Goal: Navigation & Orientation: Find specific page/section

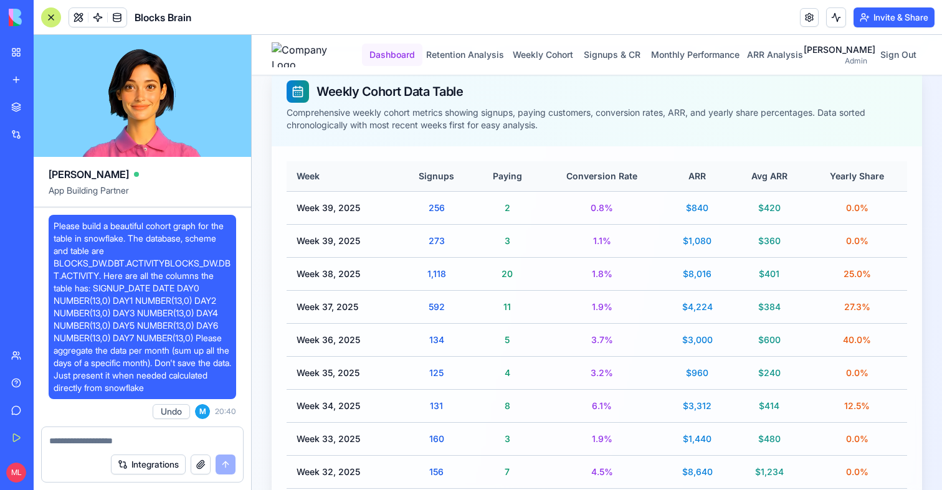
scroll to position [38846, 0]
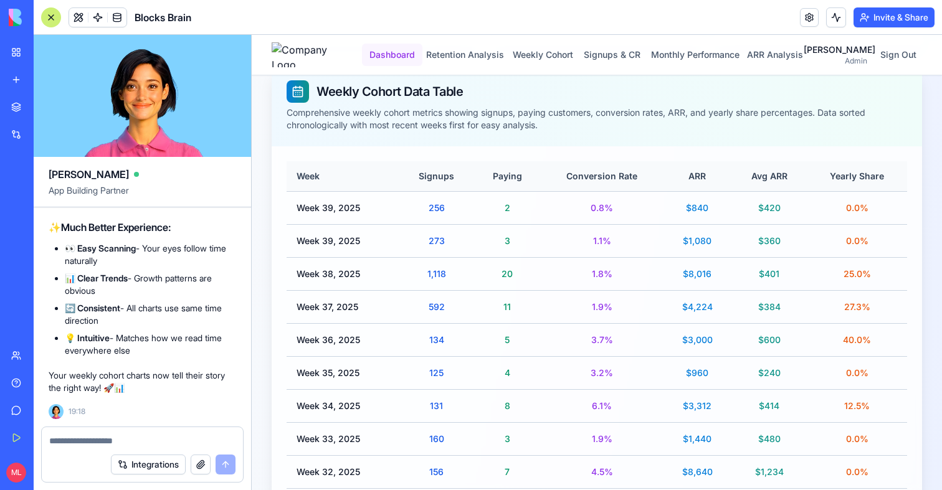
click at [399, 51] on button "Dashboard" at bounding box center [392, 55] width 60 height 22
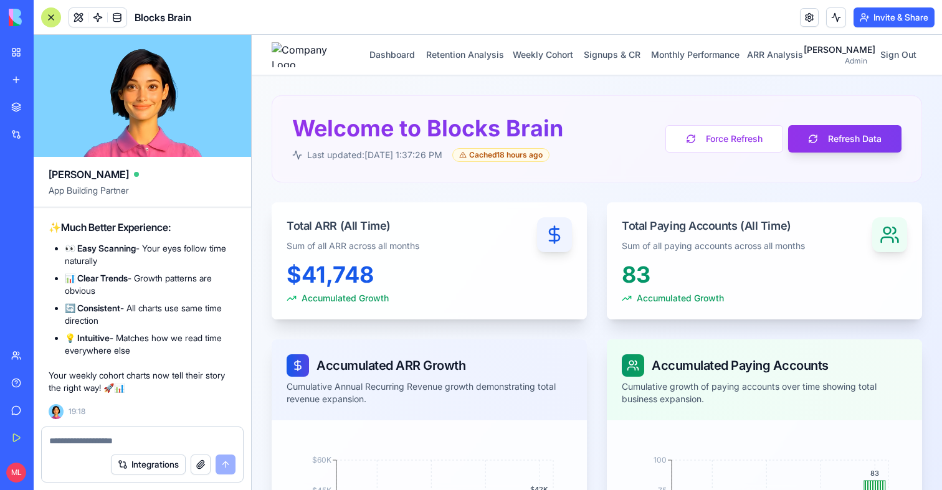
click at [52, 16] on div at bounding box center [51, 17] width 20 height 20
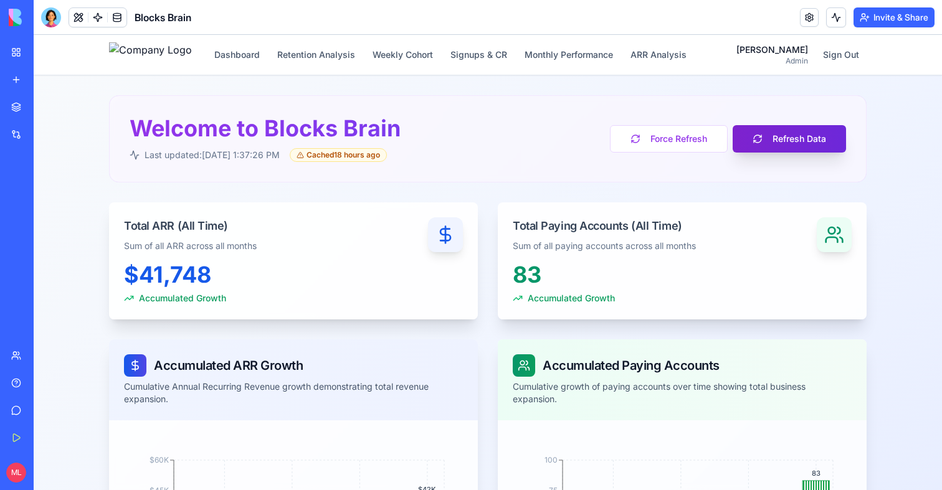
click at [786, 127] on button "Refresh Data" at bounding box center [789, 138] width 113 height 27
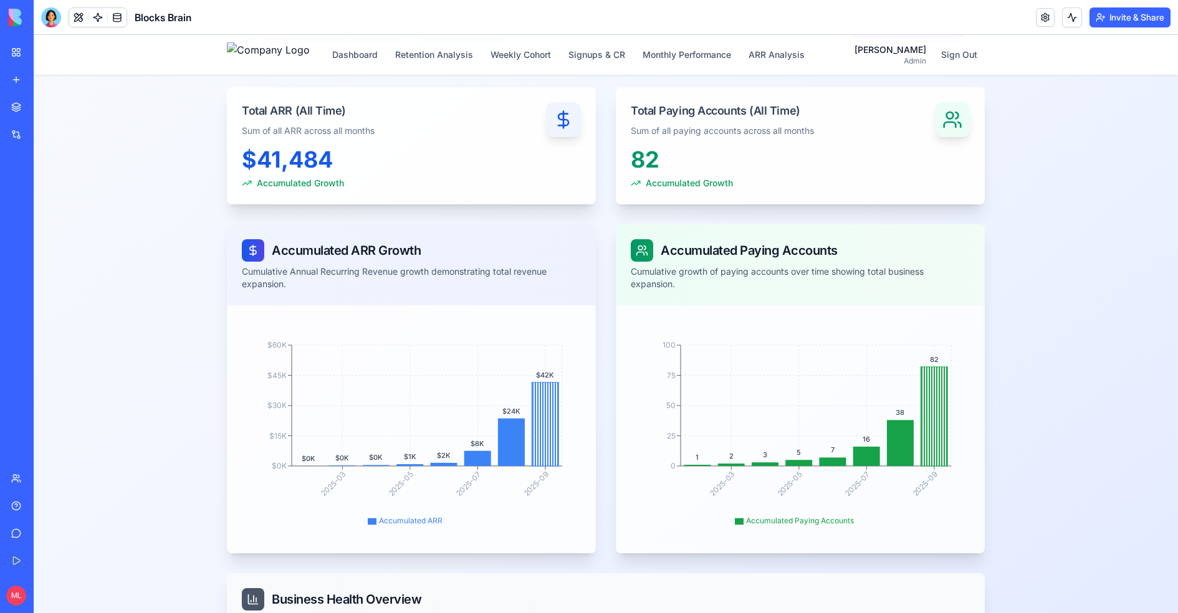
scroll to position [90, 0]
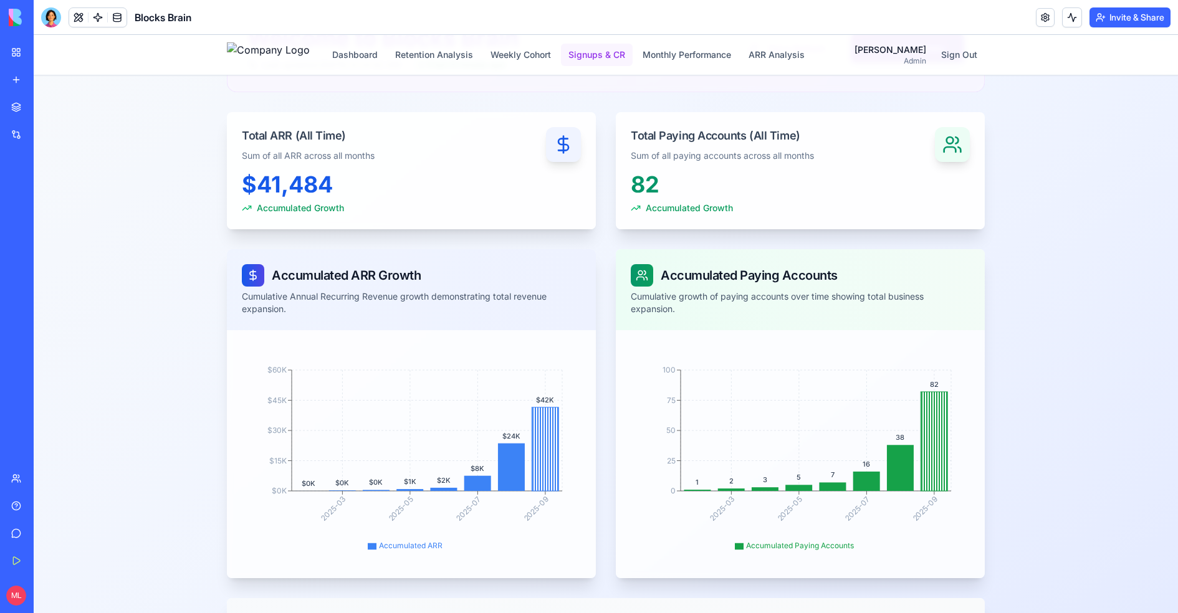
click at [632, 63] on button "Signups & CR" at bounding box center [597, 55] width 72 height 22
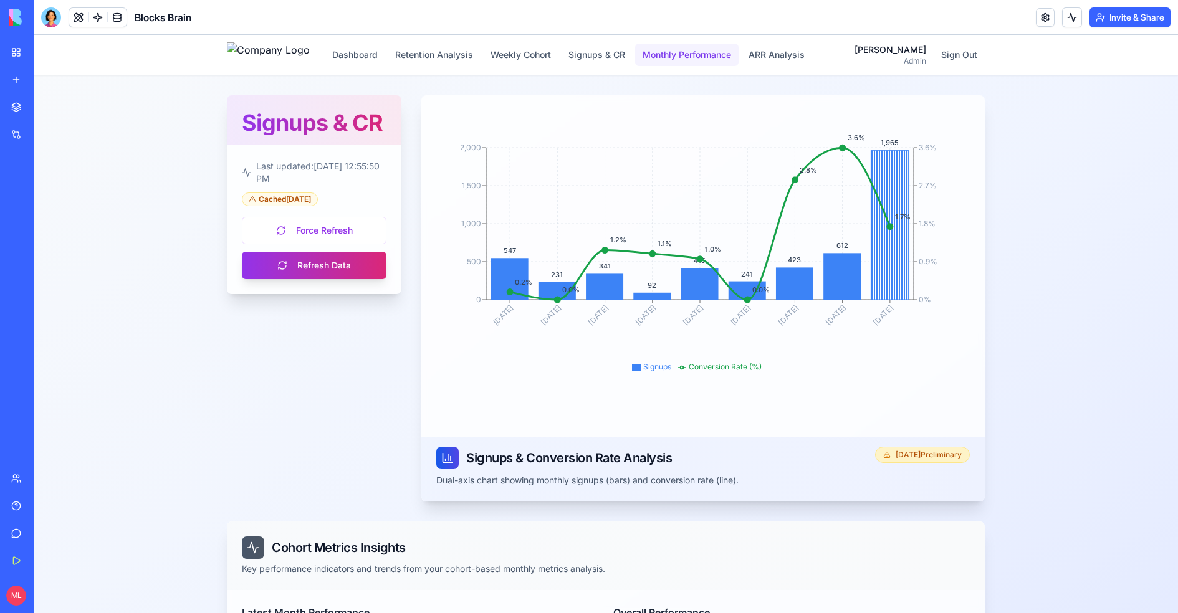
click at [675, 59] on button "Monthly Performance" at bounding box center [686, 55] width 103 height 22
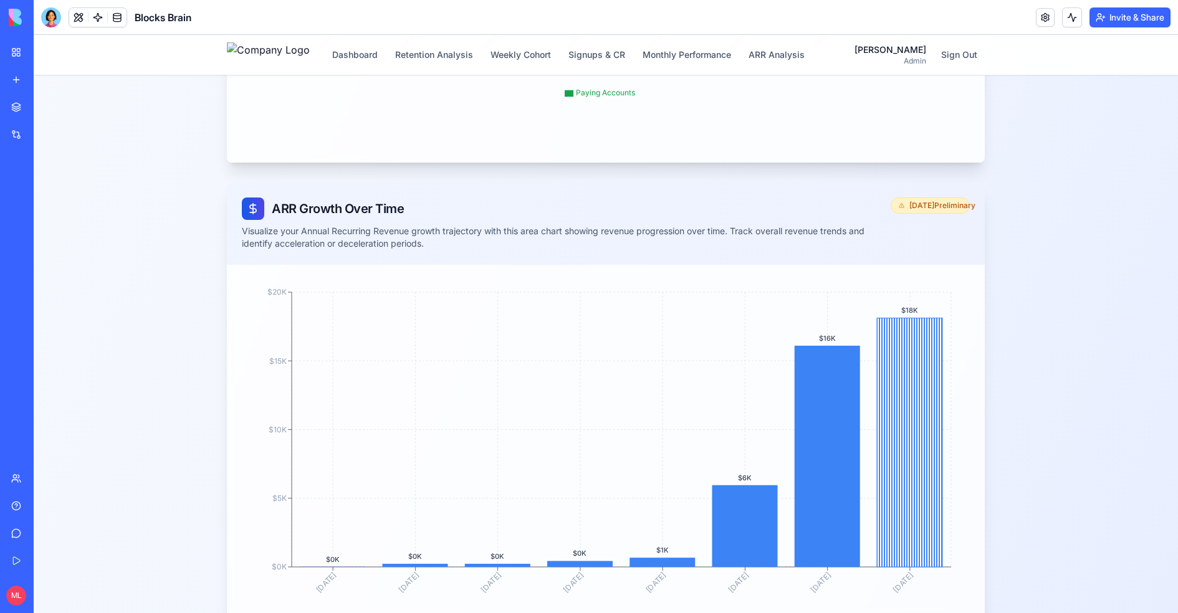
scroll to position [801, 0]
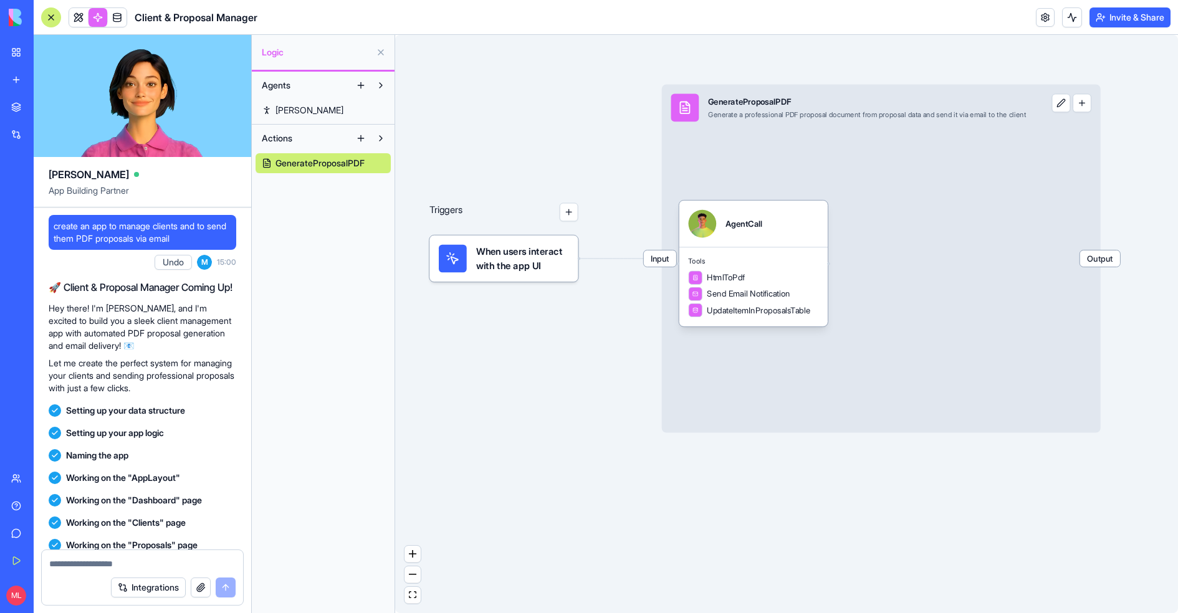
scroll to position [2202, 0]
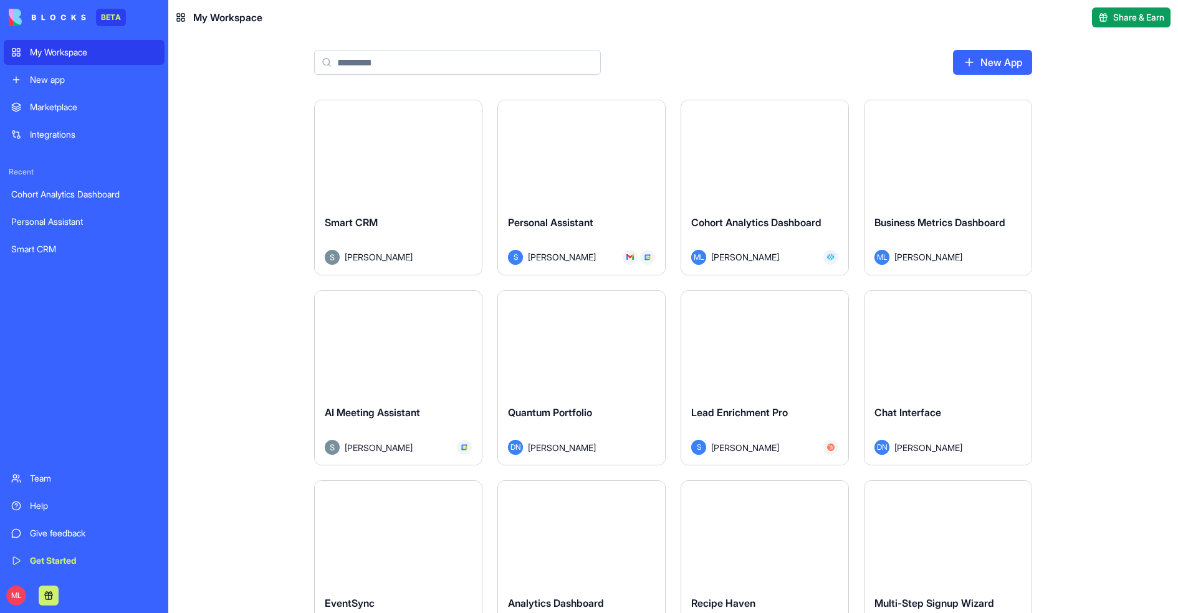
click at [356, 69] on input at bounding box center [457, 62] width 287 height 25
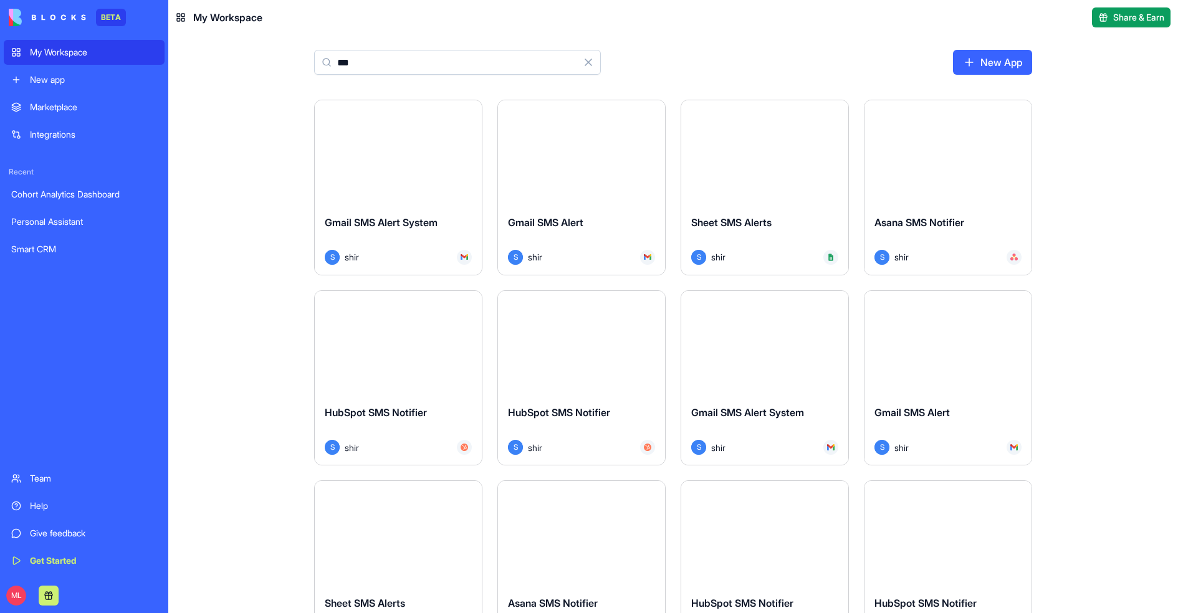
click at [429, 67] on input "***" at bounding box center [457, 62] width 287 height 25
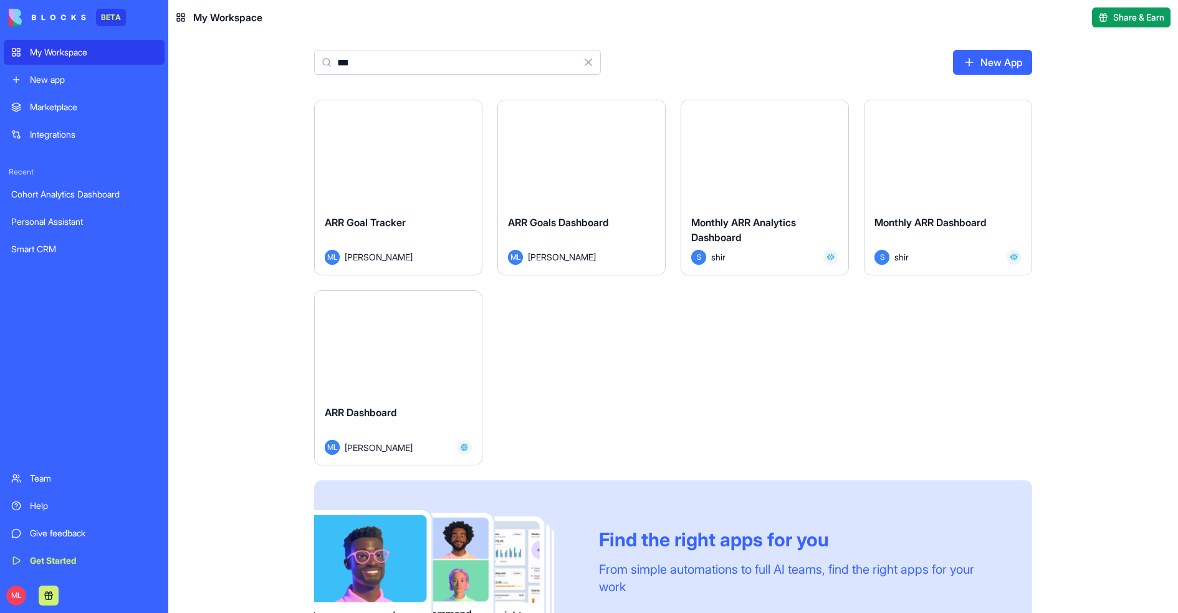
type input "***"
click at [401, 347] on button "Launch" at bounding box center [397, 342] width 93 height 25
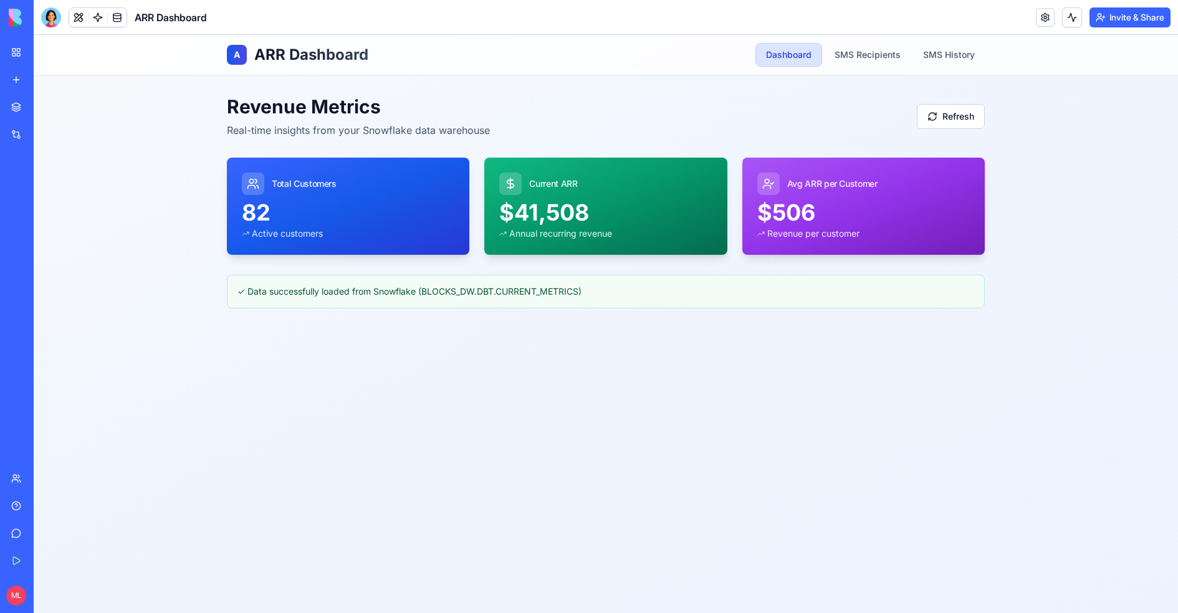
click at [887, 68] on div "A ARR Dashboard Dashboard SMS Recipients SMS History" at bounding box center [606, 55] width 758 height 40
click at [928, 62] on link "SMS History" at bounding box center [949, 55] width 72 height 22
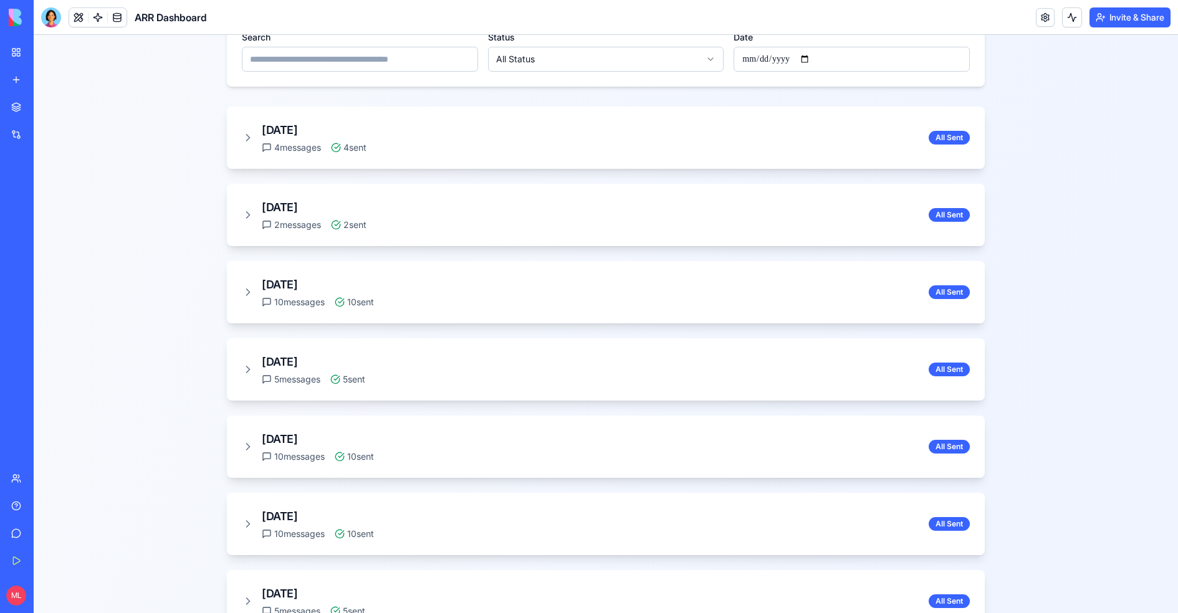
scroll to position [238, 0]
